Goal: Task Accomplishment & Management: Manage account settings

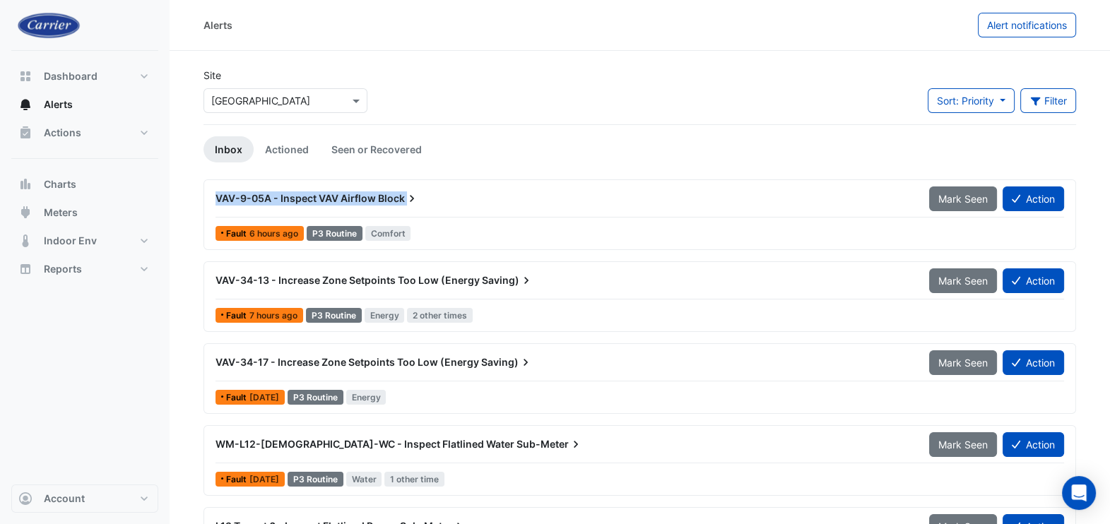
drag, startPoint x: 217, startPoint y: 194, endPoint x: 404, endPoint y: 203, distance: 187.4
click at [404, 203] on div "VAV-9-05A - Inspect VAV Airflow Block" at bounding box center [564, 198] width 697 height 14
copy div "VAV-9-05A - Inspect VAV Airflow Block Mark Seen Action"
click at [1035, 198] on button "Action" at bounding box center [1033, 199] width 61 height 25
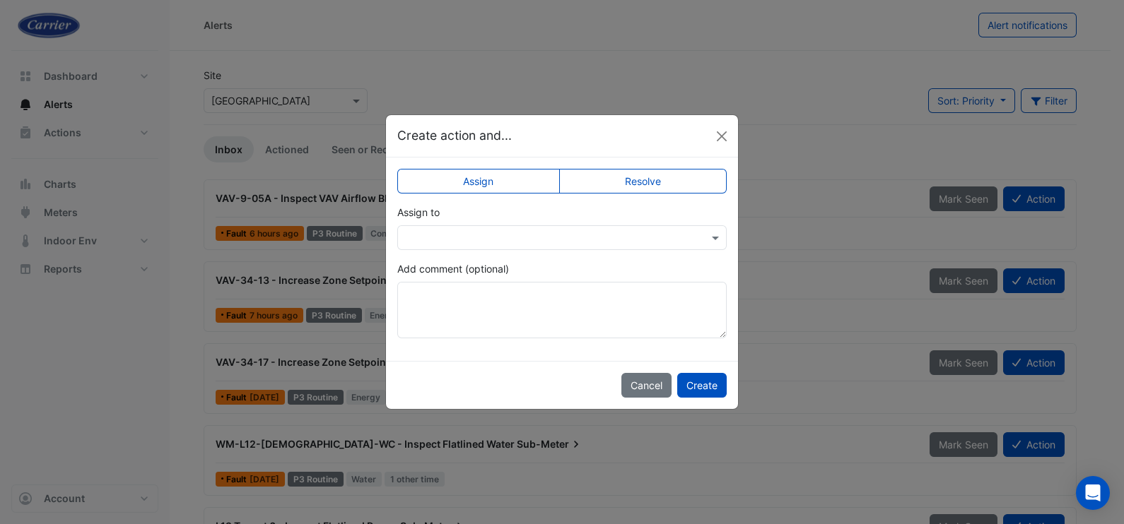
click at [616, 237] on input "text" at bounding box center [547, 238] width 285 height 15
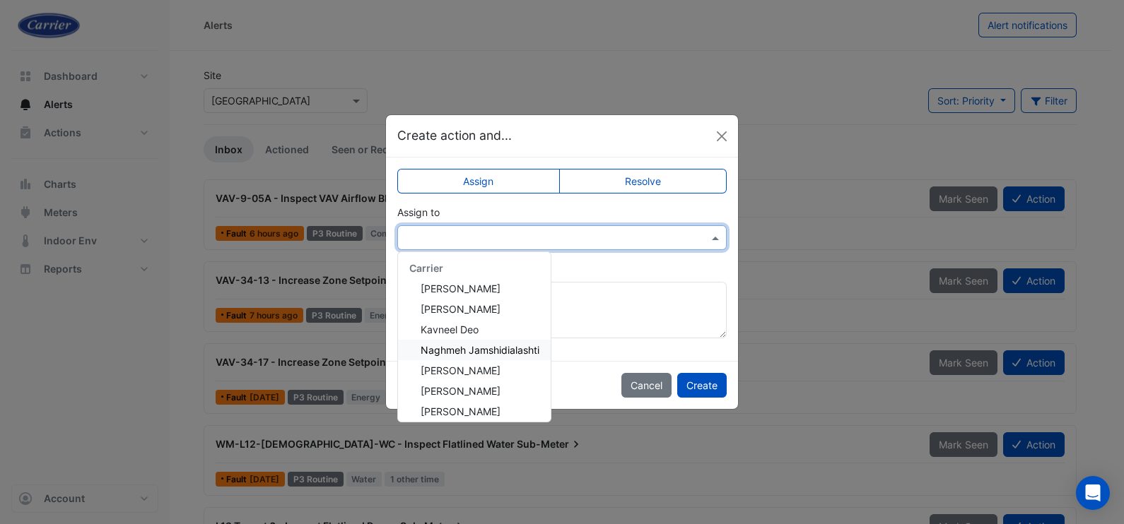
click at [478, 353] on span "Naghmeh Jamshidialashti" at bounding box center [479, 350] width 119 height 12
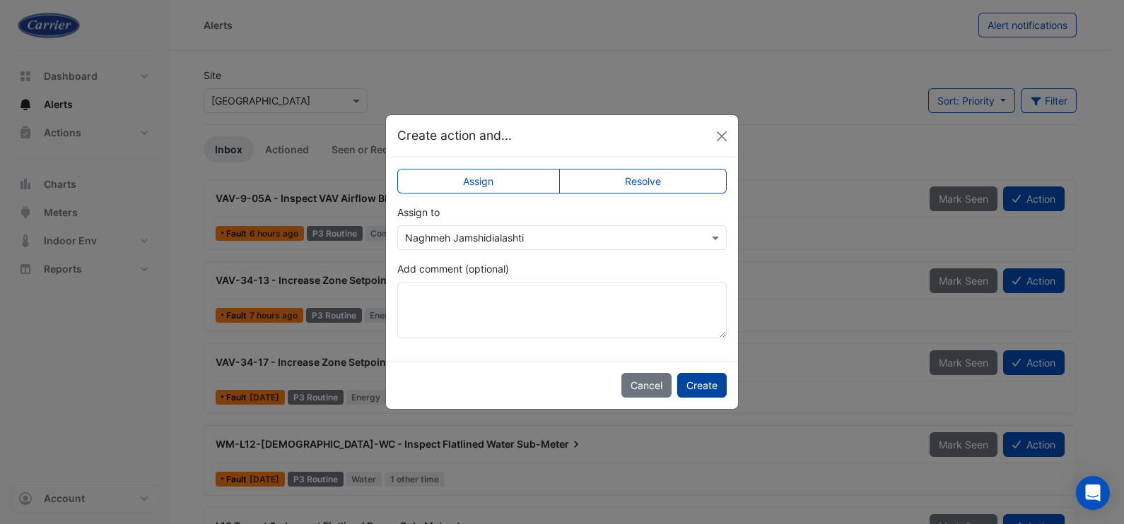
click at [693, 385] on button "Create" at bounding box center [701, 385] width 49 height 25
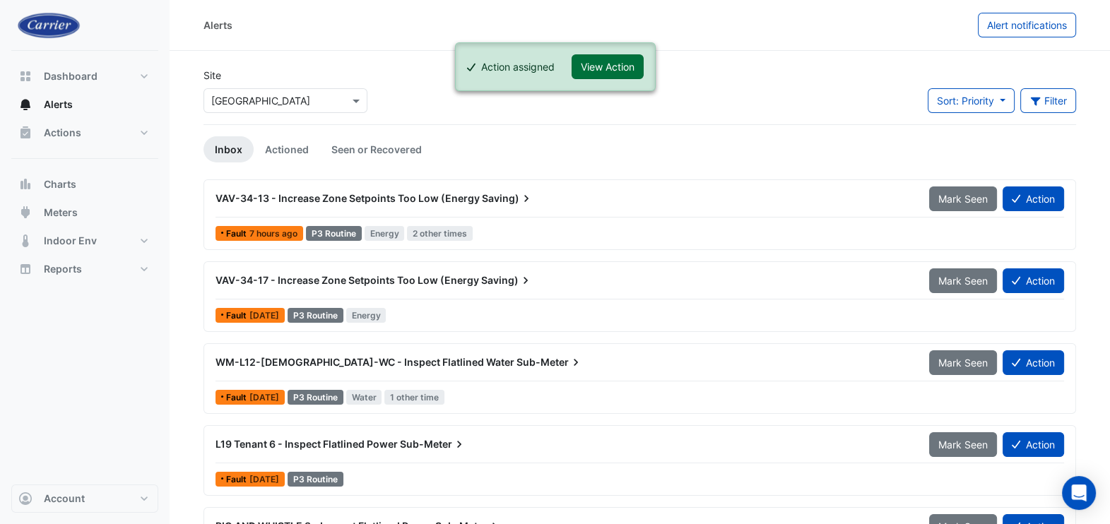
click at [597, 57] on button "View Action" at bounding box center [608, 66] width 72 height 25
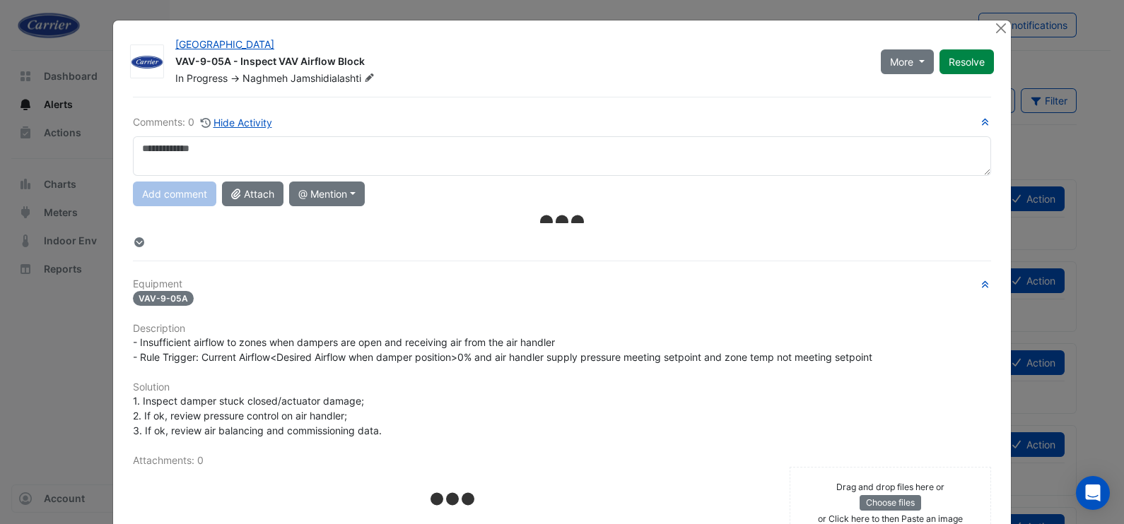
click at [194, 151] on textarea at bounding box center [562, 156] width 858 height 40
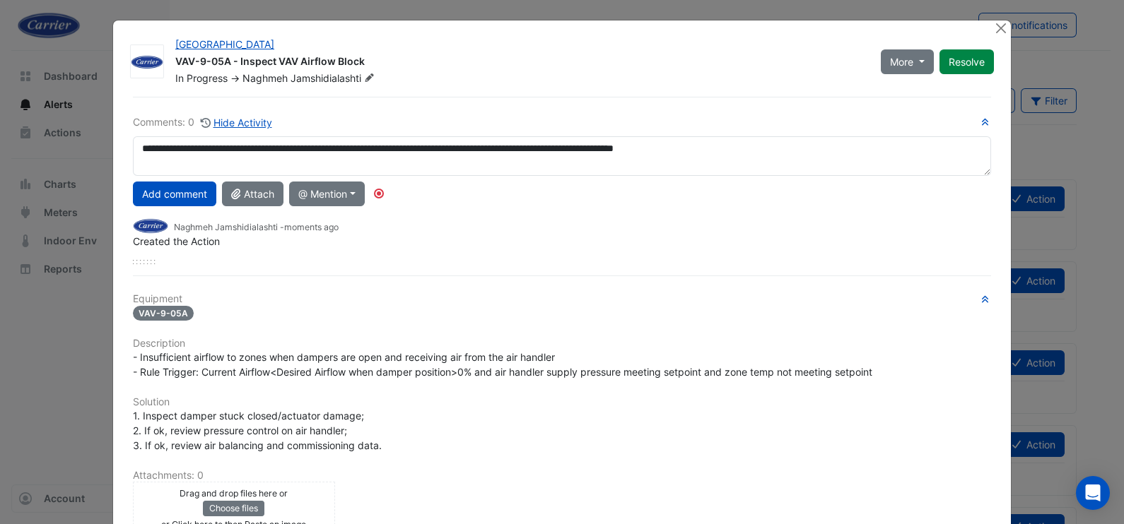
drag, startPoint x: 801, startPoint y: 158, endPoint x: 107, endPoint y: 163, distance: 694.6
click at [113, 163] on div "Riverside Centre VAV-9-05A - Inspect VAV Airflow Block In Progress -> Naghmeh J…" at bounding box center [561, 368] width 897 height 697
type textarea "**********"
click at [913, 29] on div "Riverside Centre VAV-9-05A - Inspect VAV Airflow Block In Progress -> Naghmeh J…" at bounding box center [561, 368] width 897 height 697
click at [187, 194] on button "Add comment" at bounding box center [174, 194] width 83 height 25
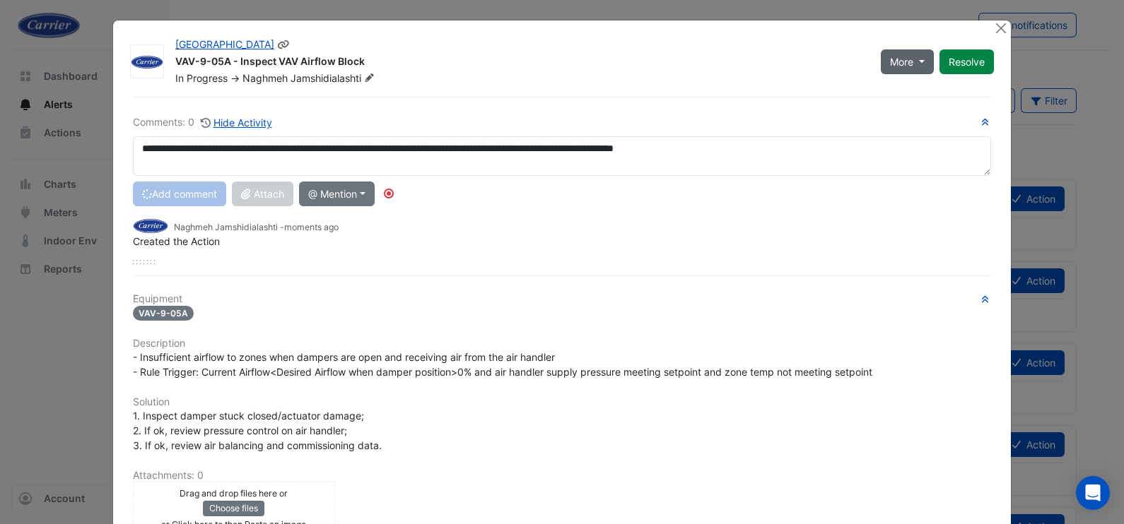
click at [919, 55] on button "More" at bounding box center [906, 61] width 53 height 25
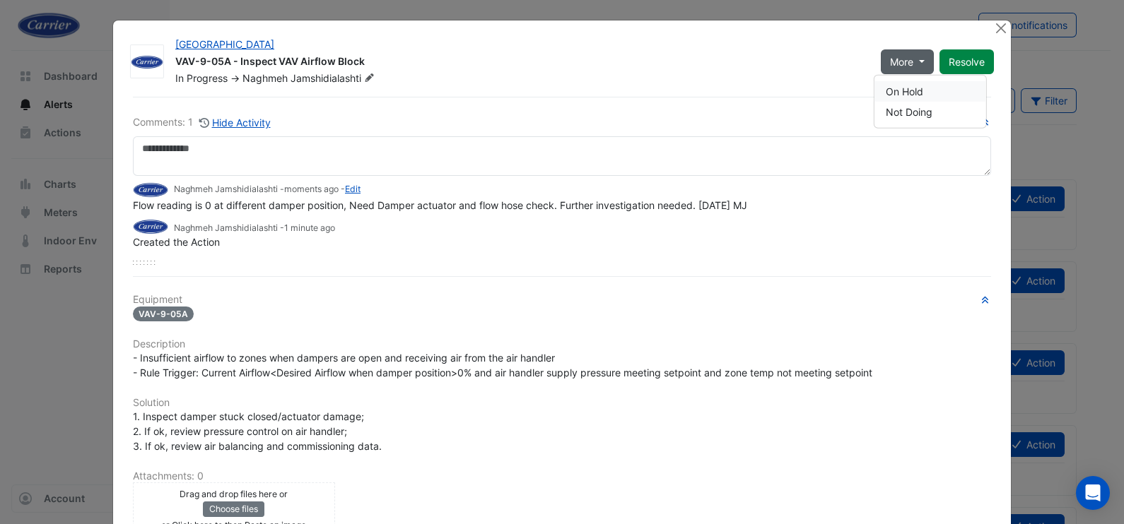
click at [908, 94] on button "On Hold" at bounding box center [930, 91] width 112 height 20
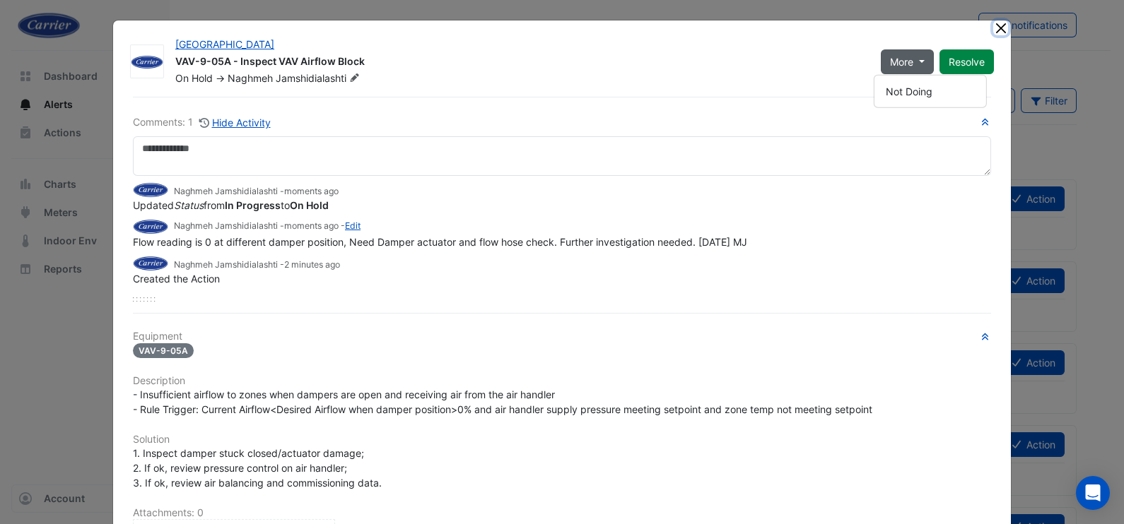
click at [993, 34] on button "Close" at bounding box center [1000, 27] width 15 height 15
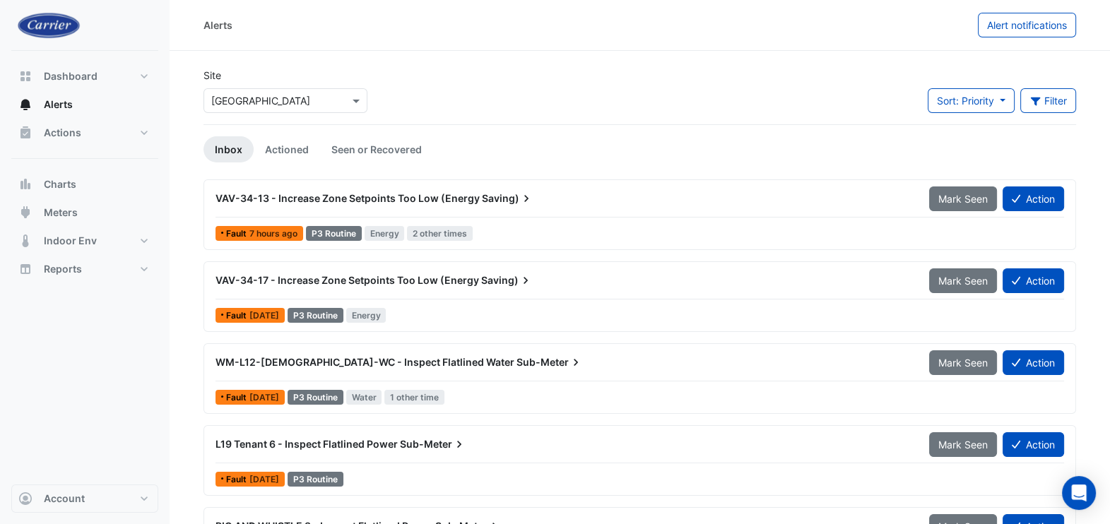
drag, startPoint x: 216, startPoint y: 200, endPoint x: 509, endPoint y: 220, distance: 293.9
click at [509, 220] on div "VAV-34-13 - Increase Zone Setpoints Too Low (Energy Saving) Mark Seen Action Fa…" at bounding box center [640, 215] width 860 height 58
drag, startPoint x: 509, startPoint y: 220, endPoint x: 437, endPoint y: 196, distance: 76.0
click at [437, 196] on span "VAV-34-13 - Increase Zone Setpoints Too Low (Energy" at bounding box center [348, 198] width 264 height 12
click at [401, 197] on span "VAV-34-13 - Increase Zone Setpoints Too Low (Energy" at bounding box center [348, 198] width 264 height 12
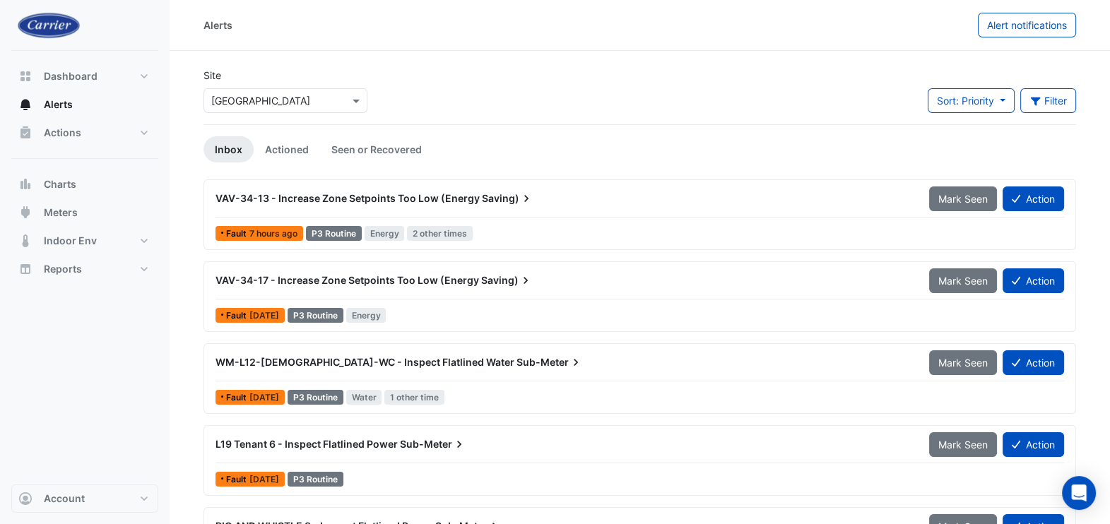
click at [373, 201] on span "VAV-34-13 - Increase Zone Setpoints Too Low (Energy" at bounding box center [348, 198] width 264 height 12
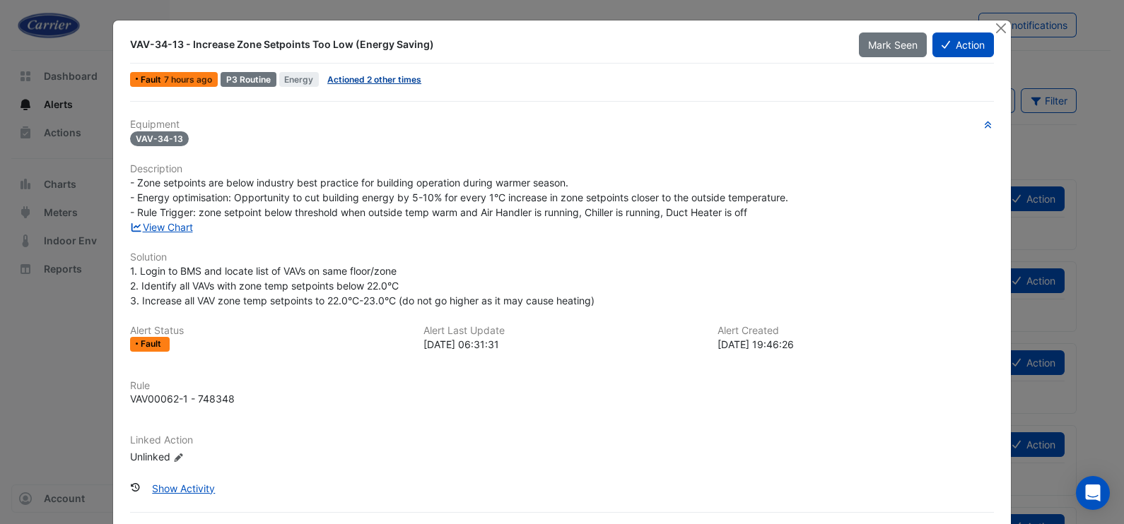
click at [372, 78] on link "Actioned 2 other times" at bounding box center [374, 79] width 94 height 11
click at [954, 45] on button "Action" at bounding box center [962, 45] width 61 height 25
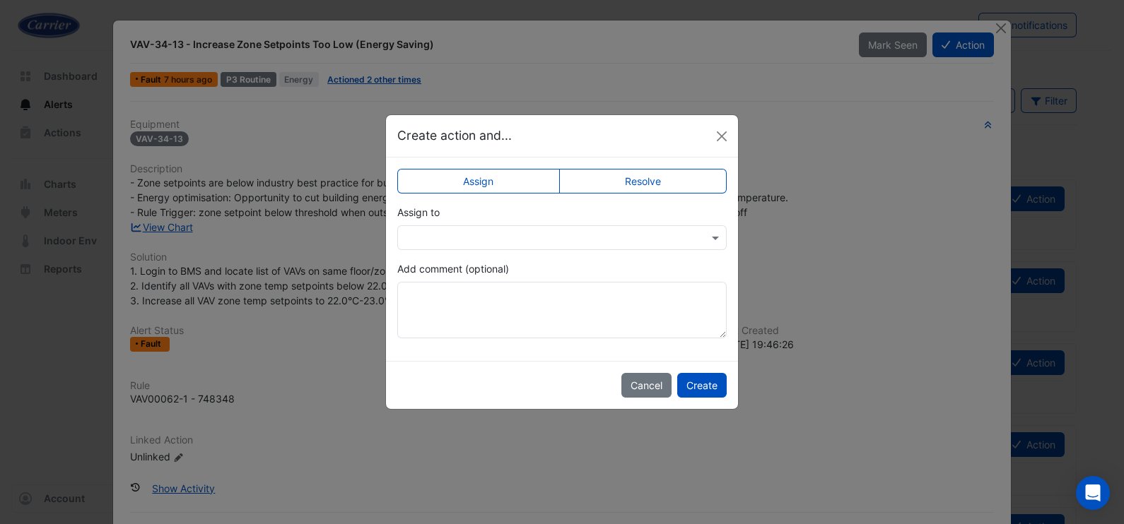
click at [572, 238] on input "text" at bounding box center [547, 238] width 285 height 15
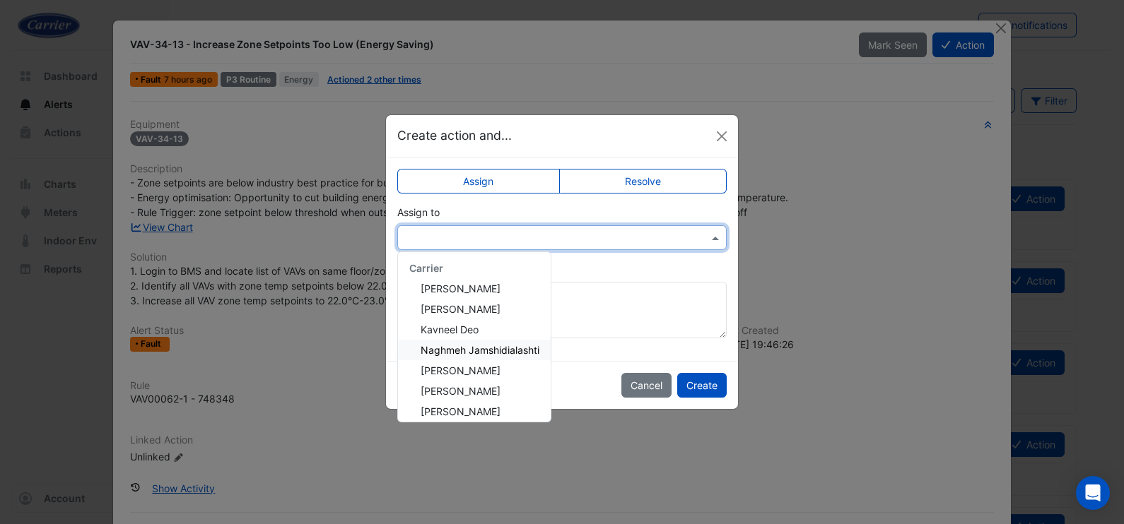
click at [514, 346] on span "Naghmeh Jamshidialashti" at bounding box center [479, 350] width 119 height 12
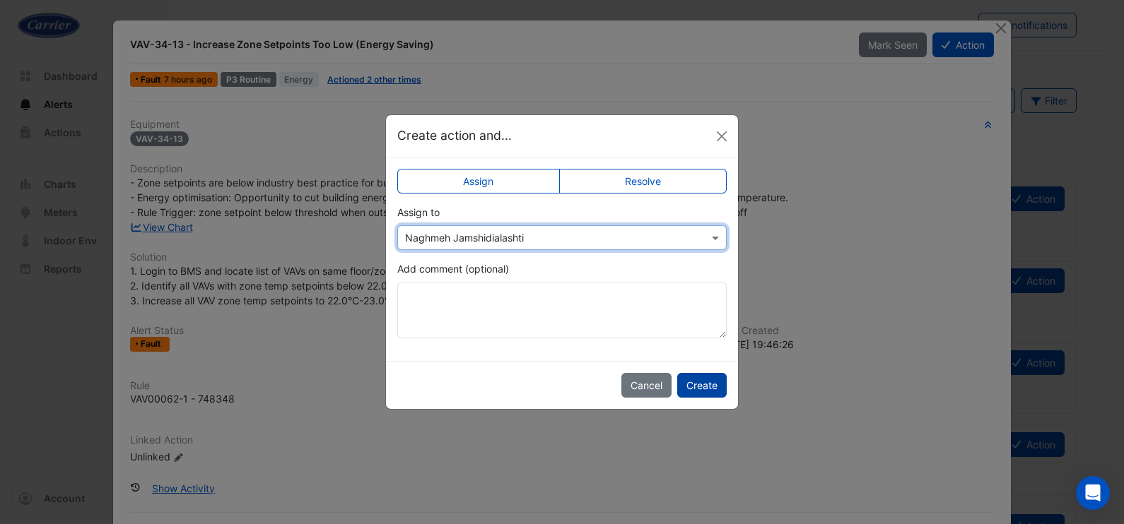
click at [709, 391] on button "Create" at bounding box center [701, 385] width 49 height 25
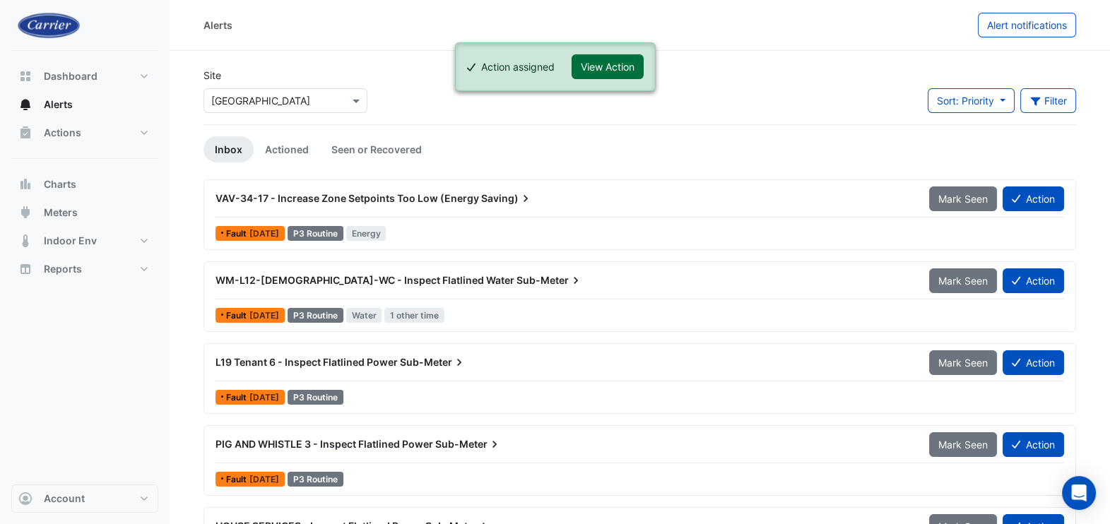
click at [594, 64] on button "View Action" at bounding box center [608, 66] width 72 height 25
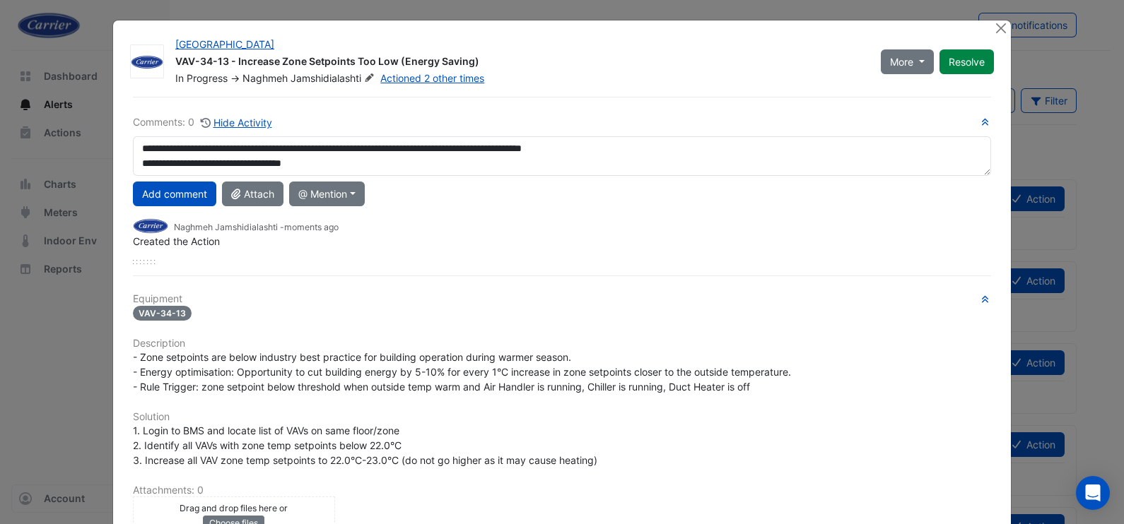
drag, startPoint x: 129, startPoint y: 145, endPoint x: 146, endPoint y: 165, distance: 26.1
click at [133, 145] on textarea "**********" at bounding box center [562, 156] width 858 height 40
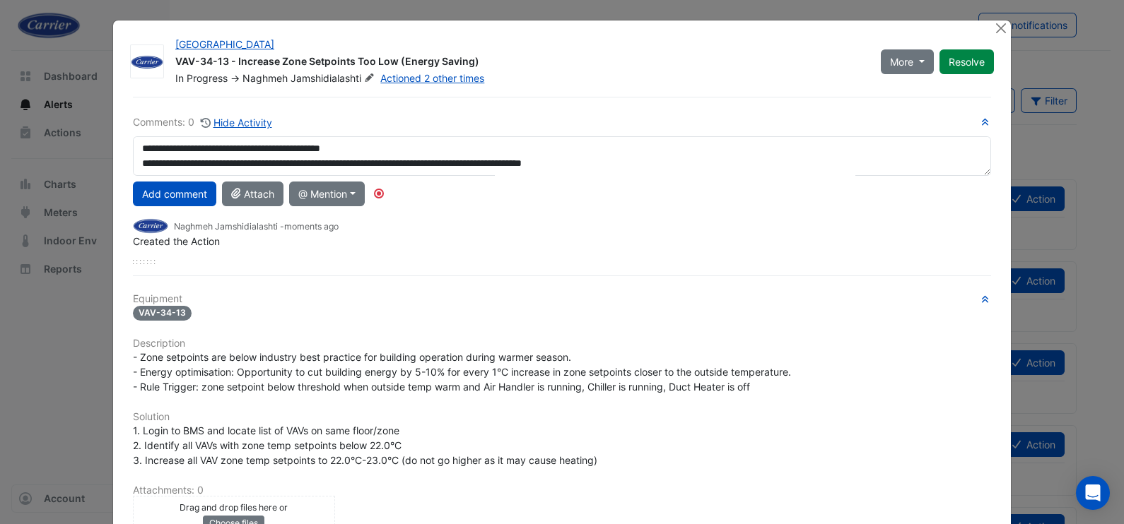
scroll to position [14, 0]
drag, startPoint x: 318, startPoint y: 155, endPoint x: 110, endPoint y: 174, distance: 209.3
click at [113, 174] on div "Riverside Centre VAV-34-13 - Increase Zone Setpoints Too Low (Energy Saving) In…" at bounding box center [561, 376] width 897 height 712
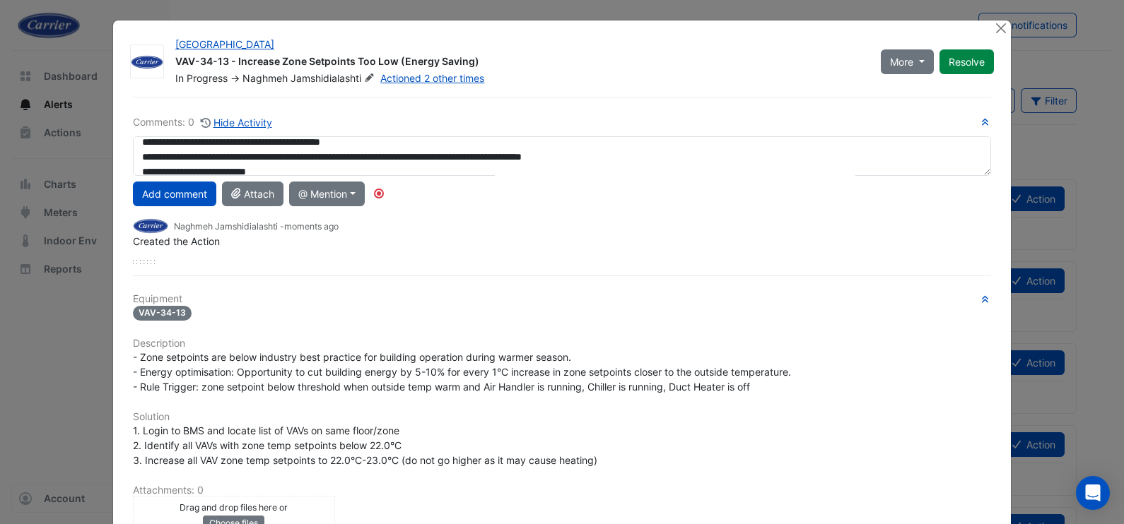
scroll to position [0, 0]
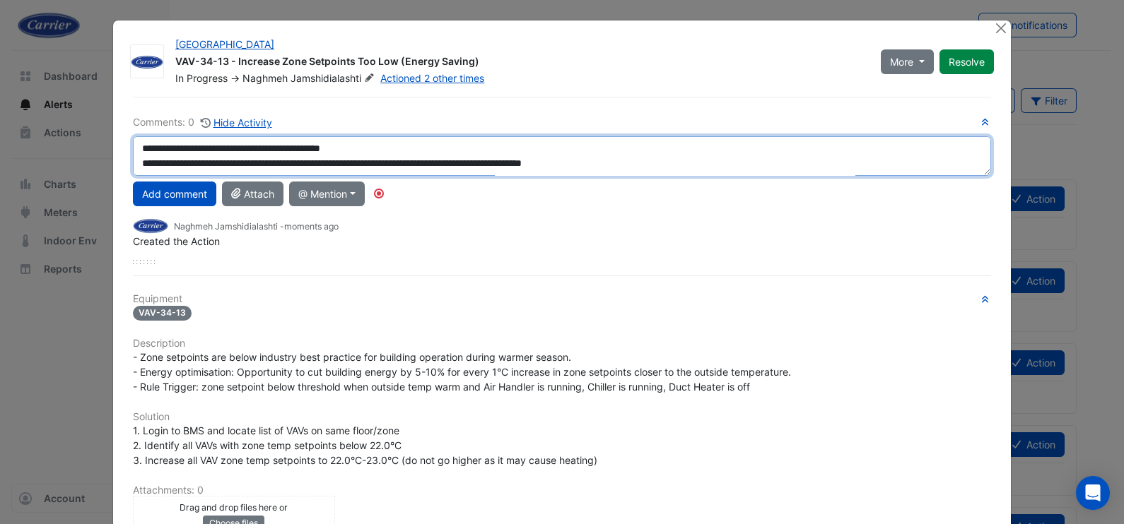
click at [290, 150] on textarea "**********" at bounding box center [562, 156] width 858 height 40
click at [291, 150] on textarea "**********" at bounding box center [562, 156] width 858 height 40
type textarea "**********"
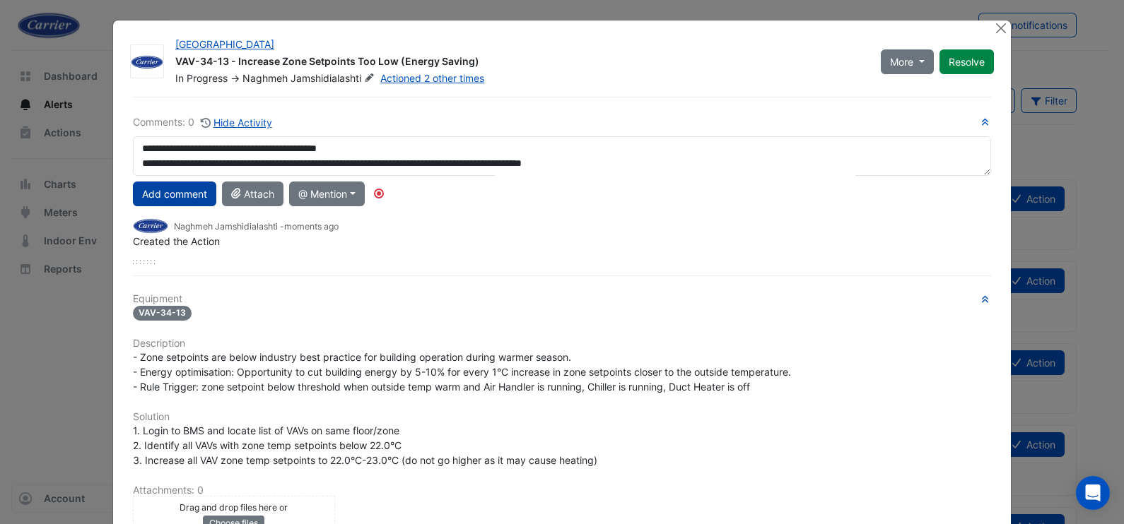
drag, startPoint x: 160, startPoint y: 189, endPoint x: 182, endPoint y: 201, distance: 25.3
click at [159, 189] on button "Add comment" at bounding box center [174, 194] width 83 height 25
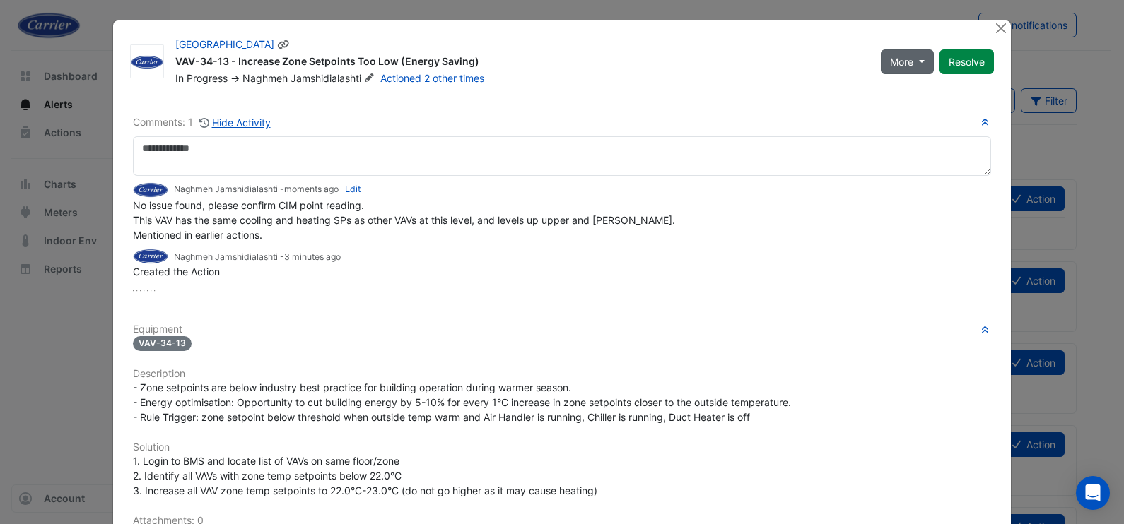
click at [915, 59] on button "More" at bounding box center [906, 61] width 53 height 25
click at [948, 64] on button "Resolve" at bounding box center [966, 61] width 54 height 25
click at [993, 30] on button "Close" at bounding box center [1000, 27] width 15 height 15
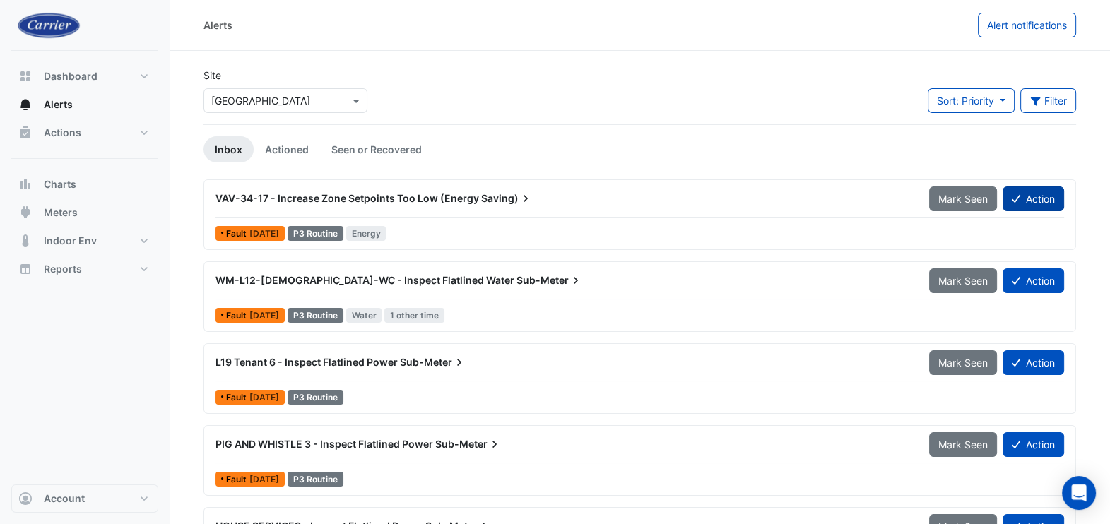
click at [1040, 198] on button "Action" at bounding box center [1033, 199] width 61 height 25
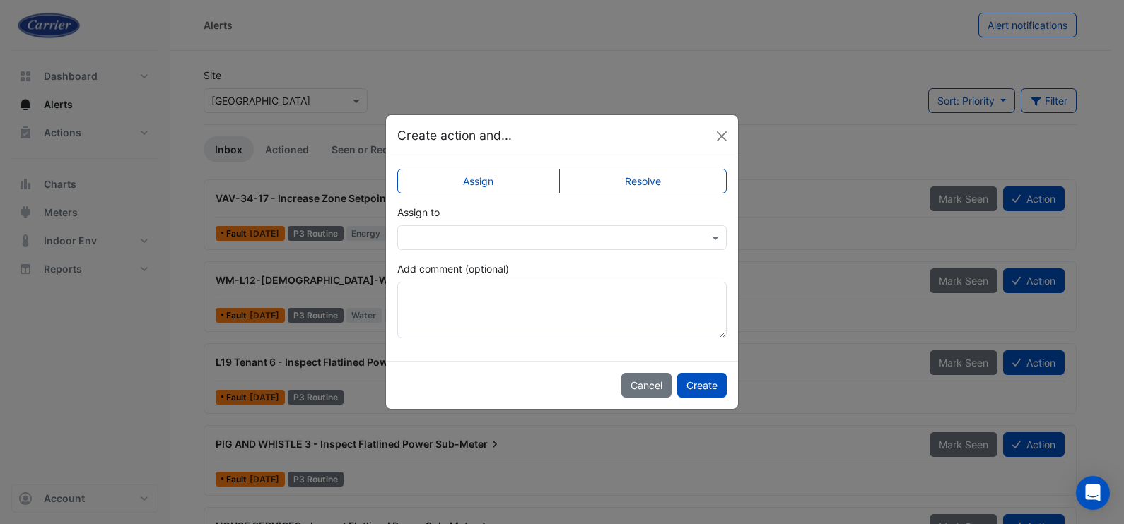
drag, startPoint x: 539, startPoint y: 233, endPoint x: 530, endPoint y: 251, distance: 19.9
click at [539, 235] on input "text" at bounding box center [547, 238] width 285 height 15
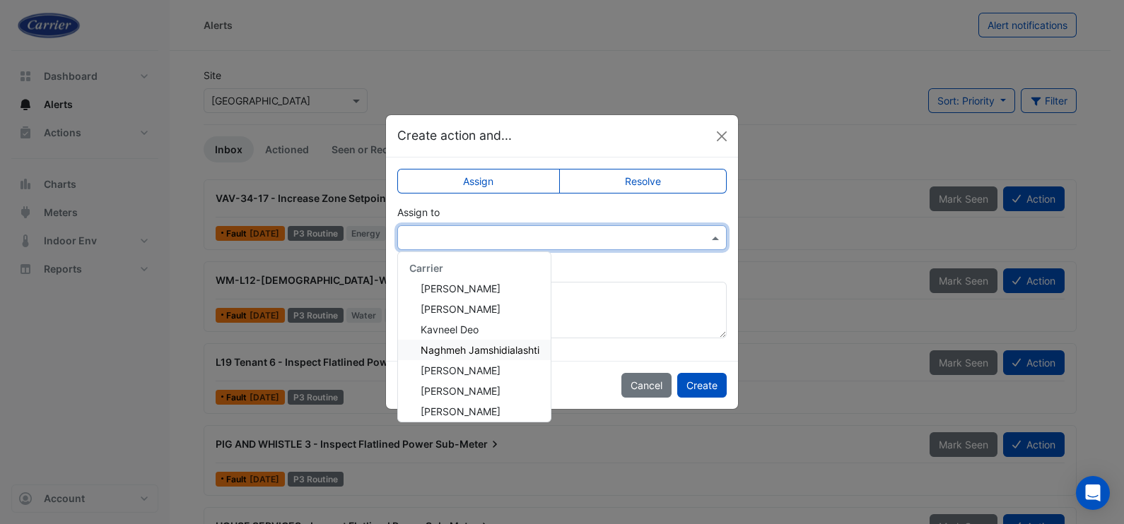
click at [487, 353] on span "Naghmeh Jamshidialashti" at bounding box center [479, 350] width 119 height 12
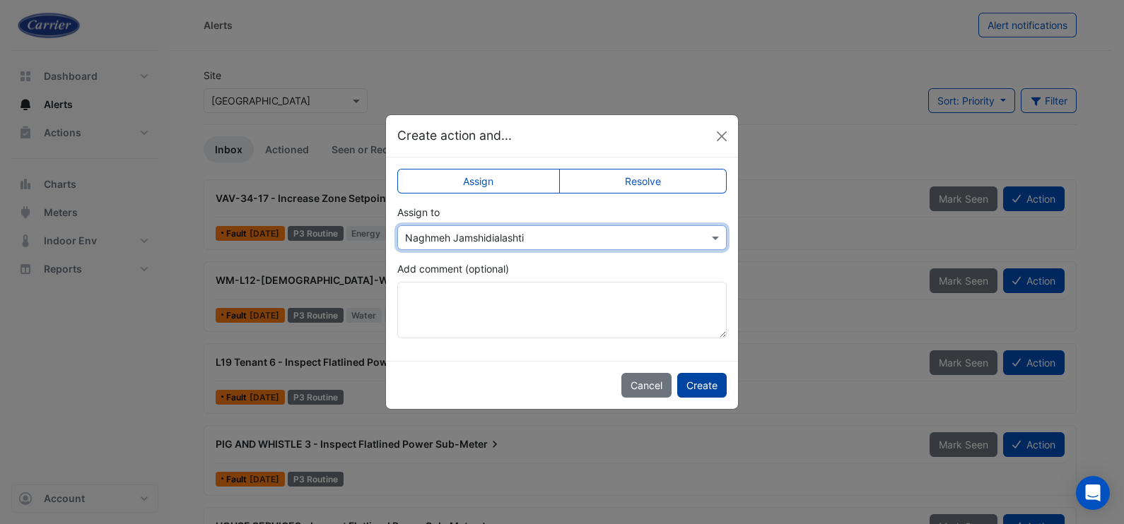
drag, startPoint x: 714, startPoint y: 380, endPoint x: 689, endPoint y: 382, distance: 24.8
click at [714, 380] on button "Create" at bounding box center [701, 385] width 49 height 25
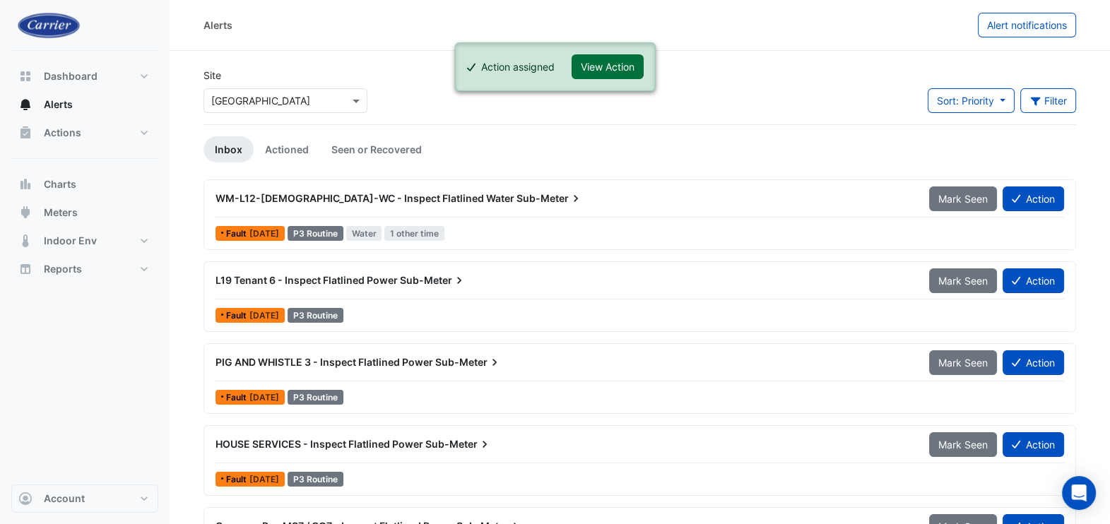
click at [601, 70] on button "View Action" at bounding box center [608, 66] width 72 height 25
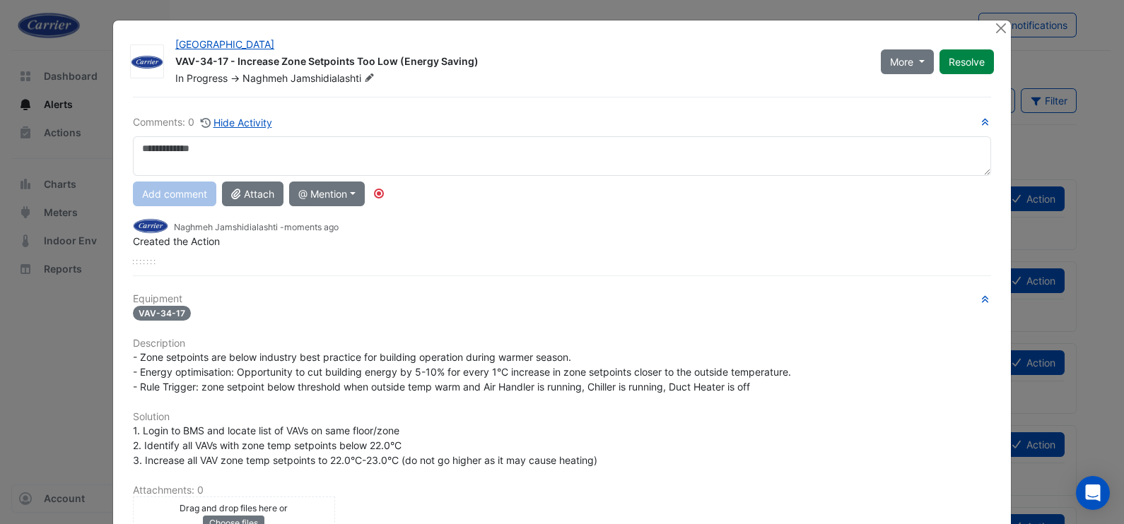
click at [338, 158] on textarea at bounding box center [562, 156] width 858 height 40
type textarea "**********"
click at [173, 191] on button "Add comment" at bounding box center [174, 194] width 83 height 25
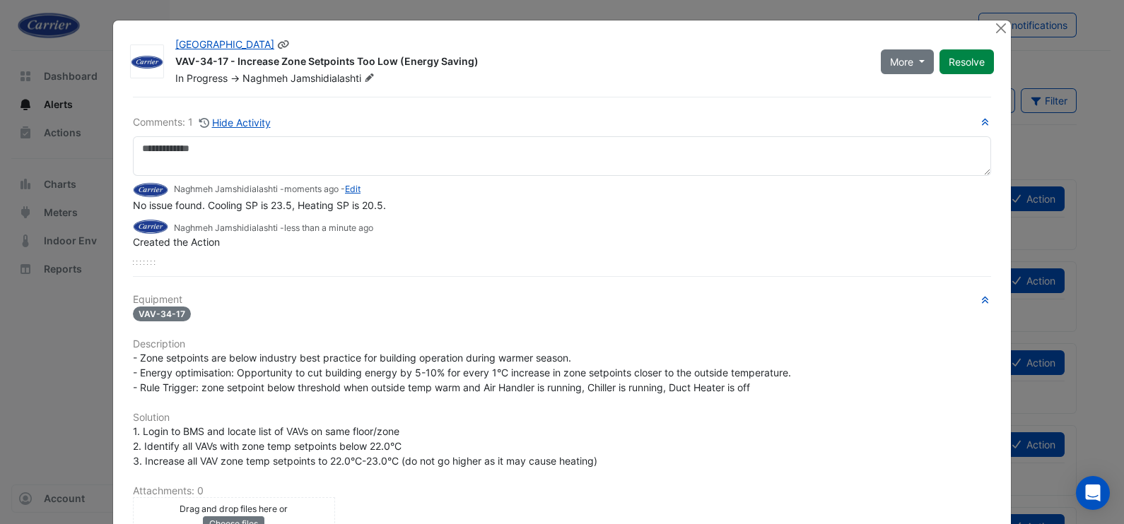
click at [961, 61] on button "Resolve" at bounding box center [966, 61] width 54 height 25
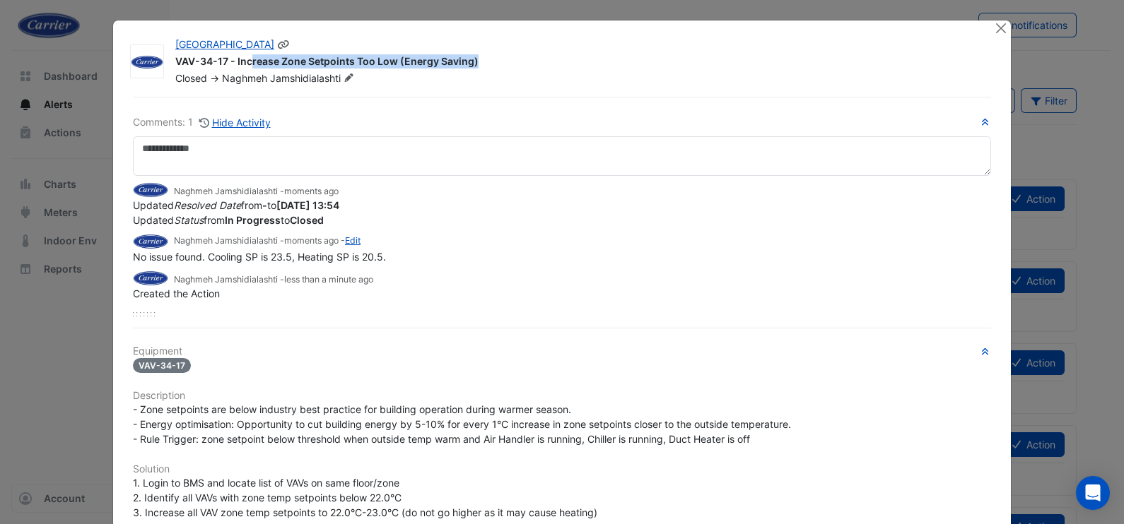
drag, startPoint x: 166, startPoint y: 60, endPoint x: 390, endPoint y: 64, distance: 224.0
click at [390, 64] on div "Riverside Centre VAV-34-17 - Increase Zone Setpoints Too Low (Energy Saving) Cl…" at bounding box center [576, 61] width 818 height 48
copy div "VAV-34-17 - Increase Zone Setpoints Too Low"
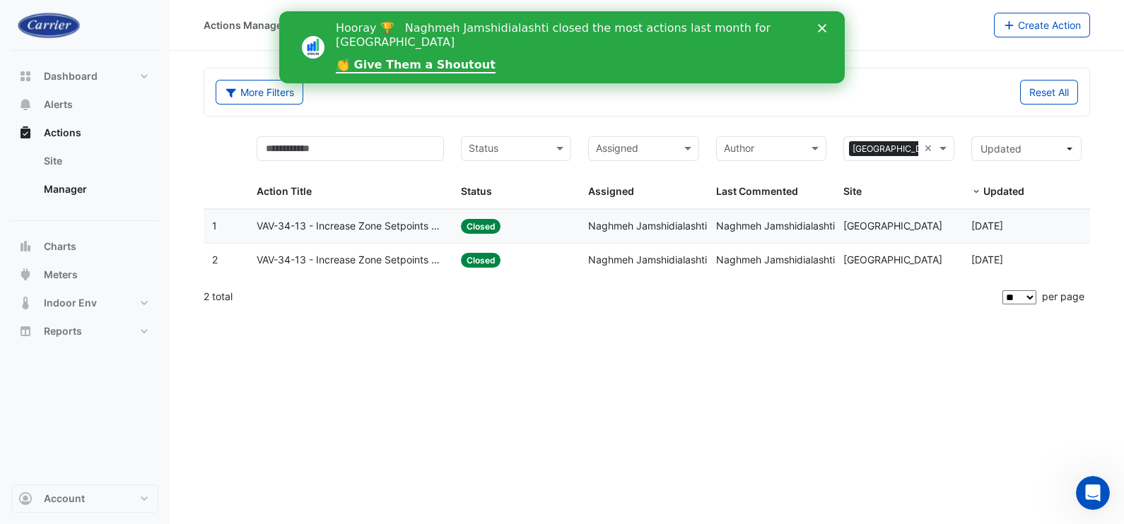
click at [409, 233] on span "VAV-34-13 - Increase Zone Setpoints Too Low (Energy Saving)" at bounding box center [350, 226] width 187 height 16
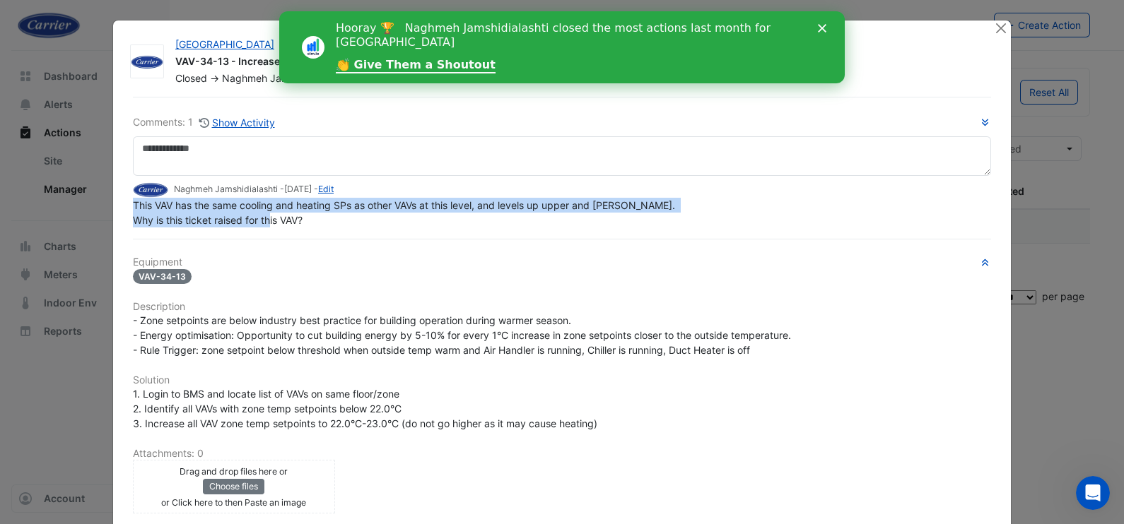
drag, startPoint x: 128, startPoint y: 235, endPoint x: 307, endPoint y: 218, distance: 179.6
click at [307, 218] on div "This VAV has the same cooling and heating SPs as other VAVs at this level, and …" at bounding box center [562, 213] width 858 height 30
copy span "This VAV has the same cooling and heating SPs as other VAVs at this level, and …"
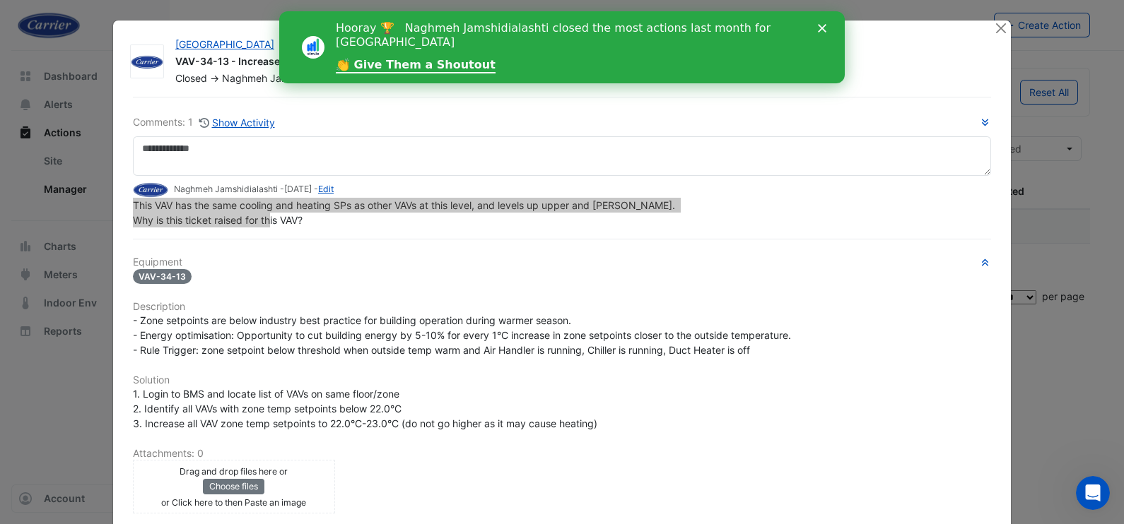
click at [820, 24] on icon "Close" at bounding box center [822, 28] width 8 height 8
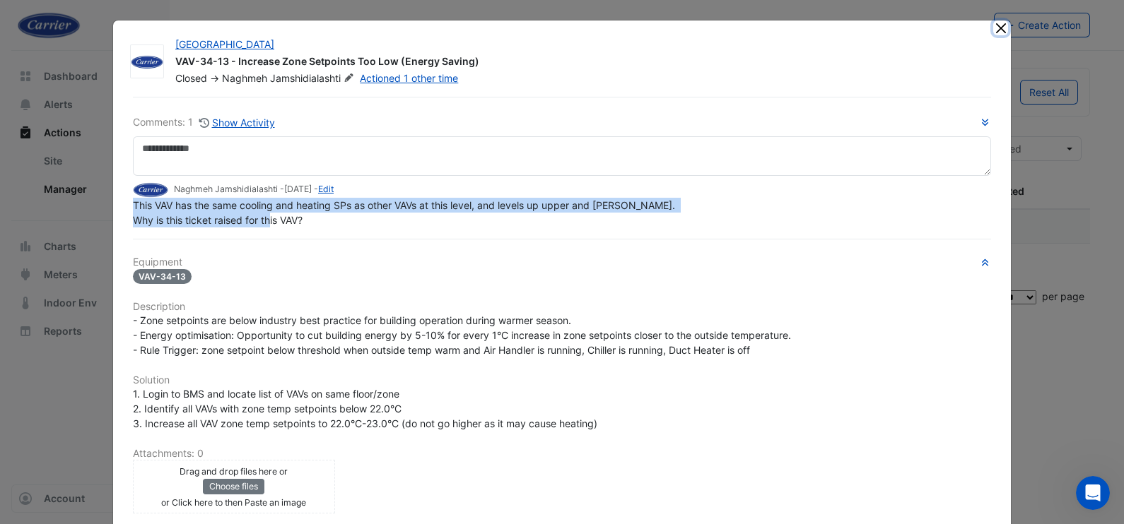
click at [993, 28] on button "Close" at bounding box center [1000, 27] width 15 height 15
